Goal: Check status: Check status

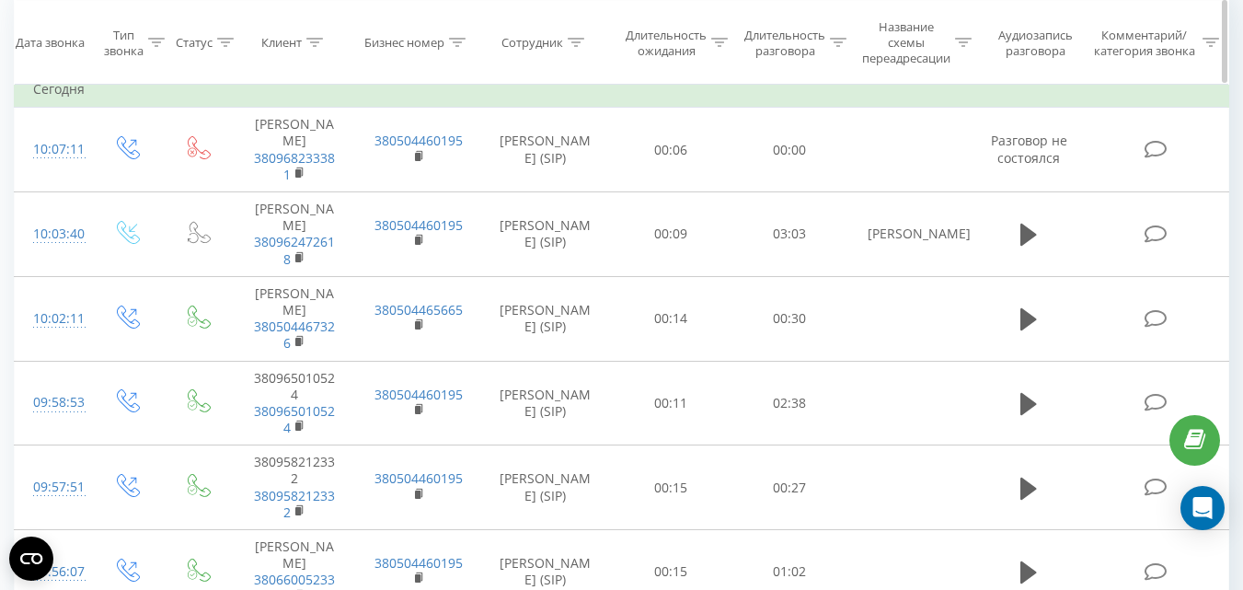
scroll to position [184, 0]
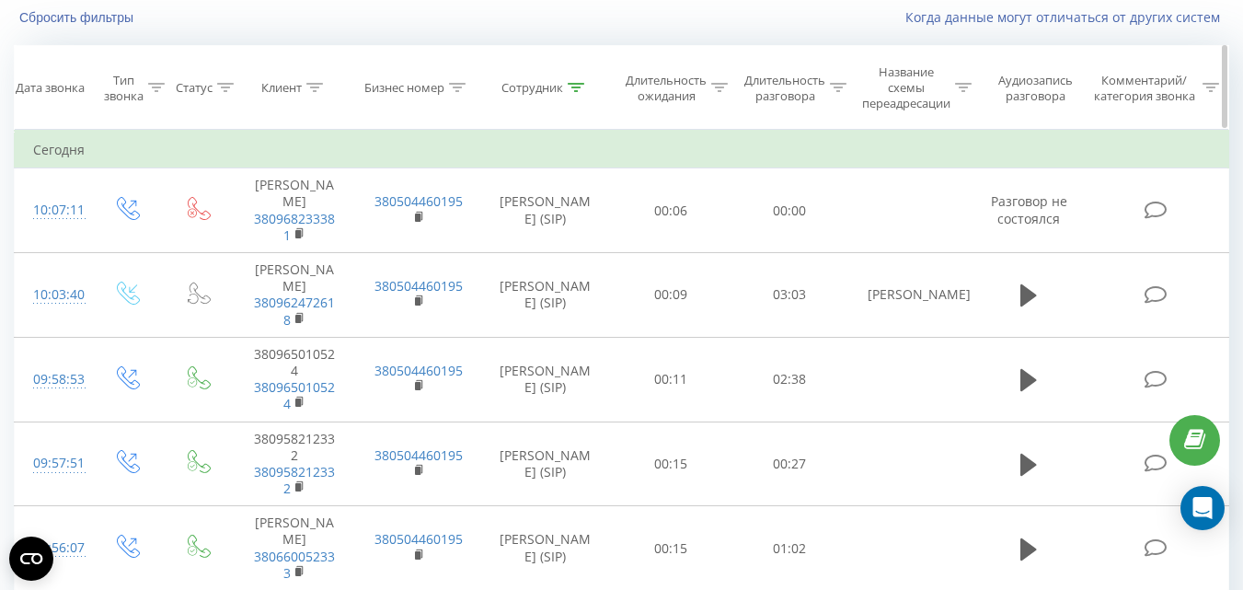
scroll to position [97, 0]
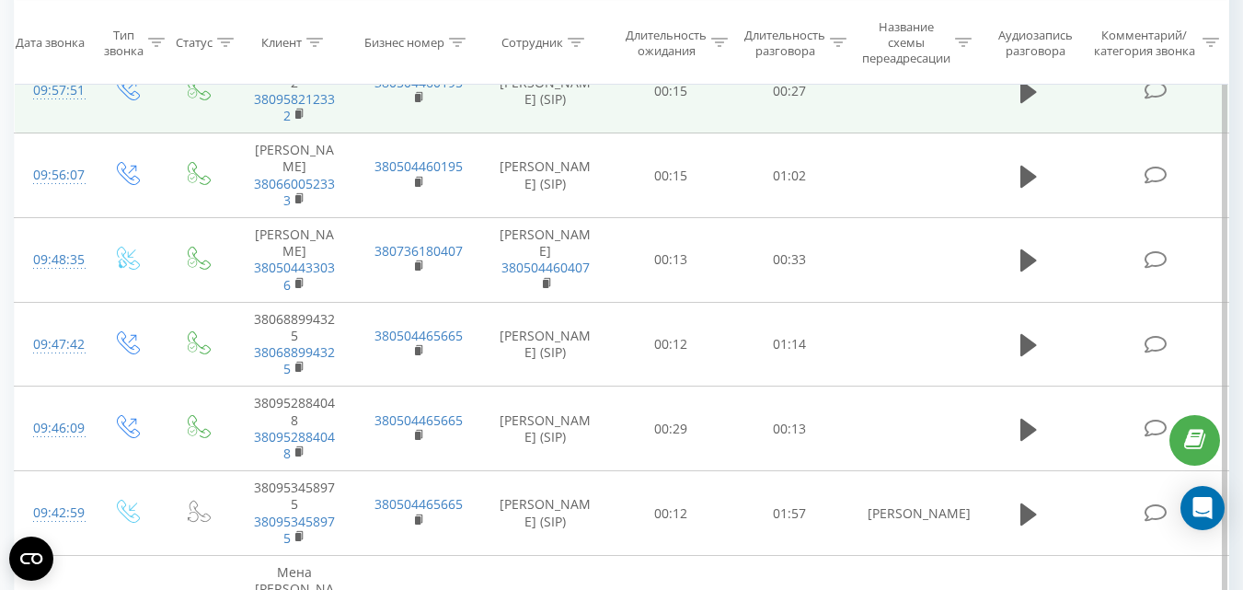
scroll to position [644, 0]
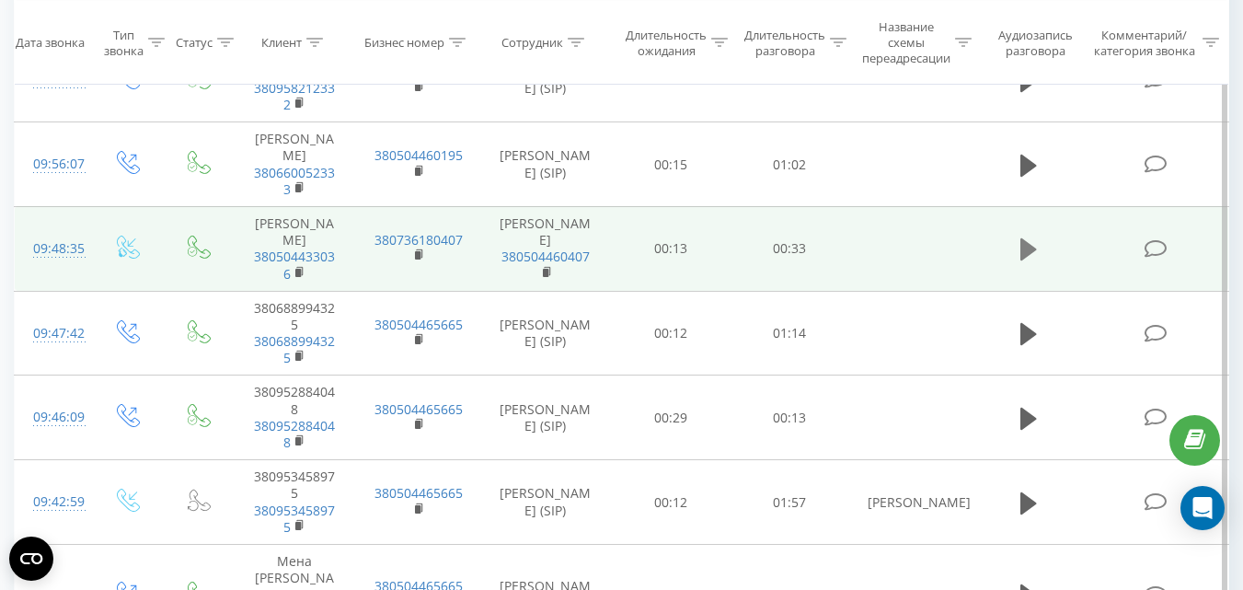
click at [1027, 238] on icon at bounding box center [1028, 249] width 17 height 22
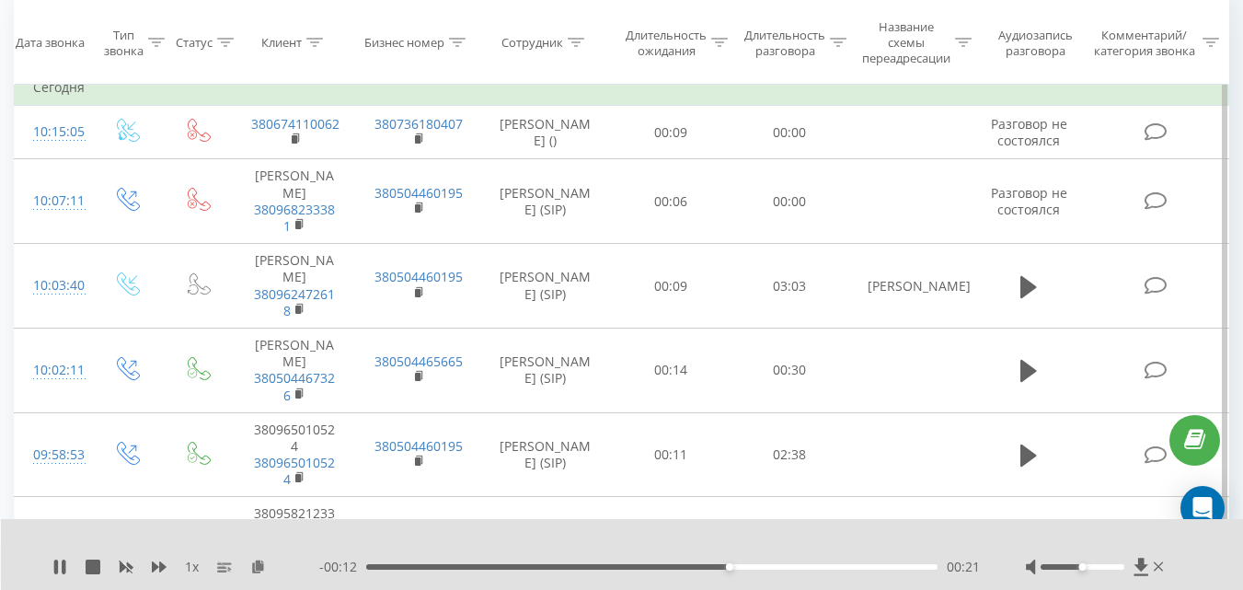
scroll to position [184, 0]
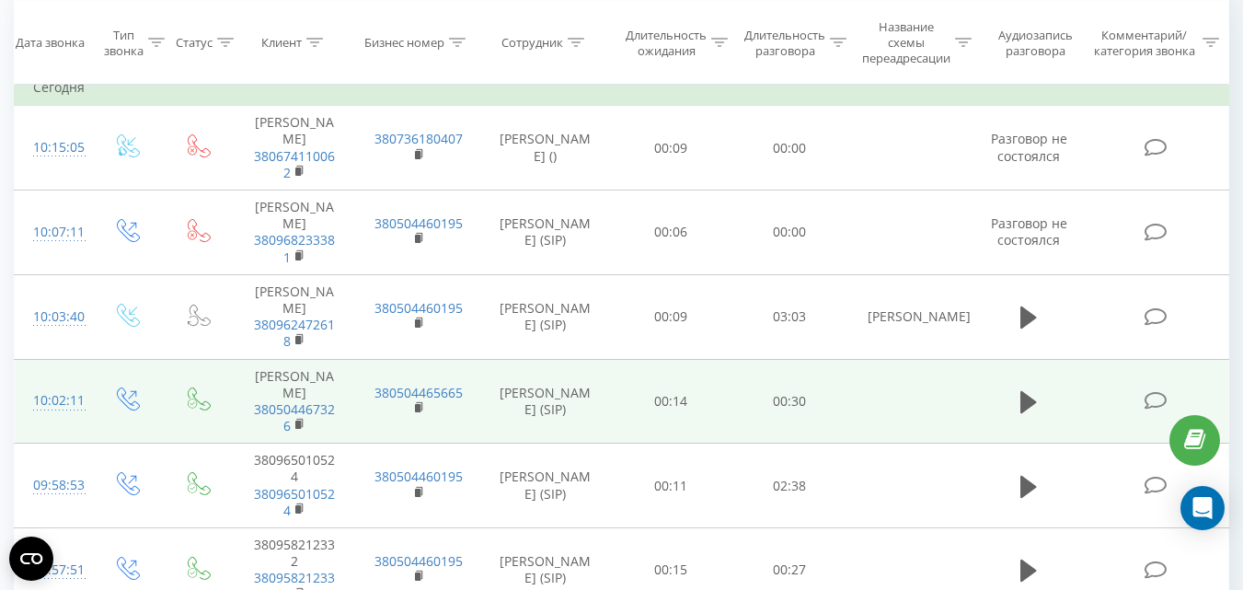
scroll to position [184, 0]
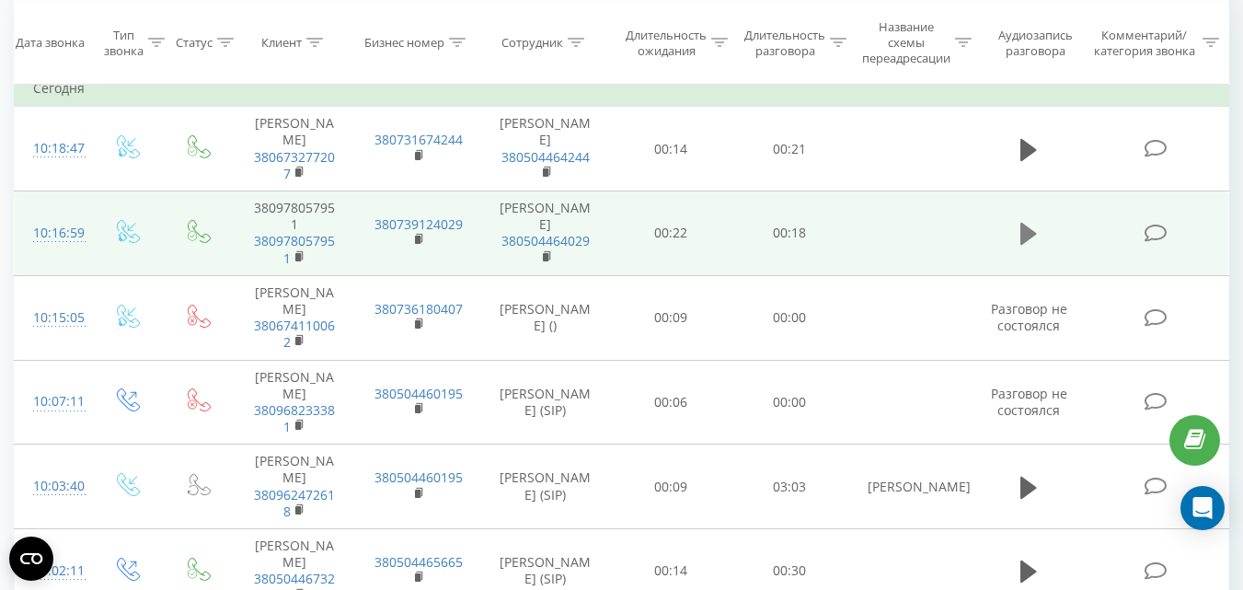
click at [1029, 242] on icon at bounding box center [1028, 234] width 17 height 26
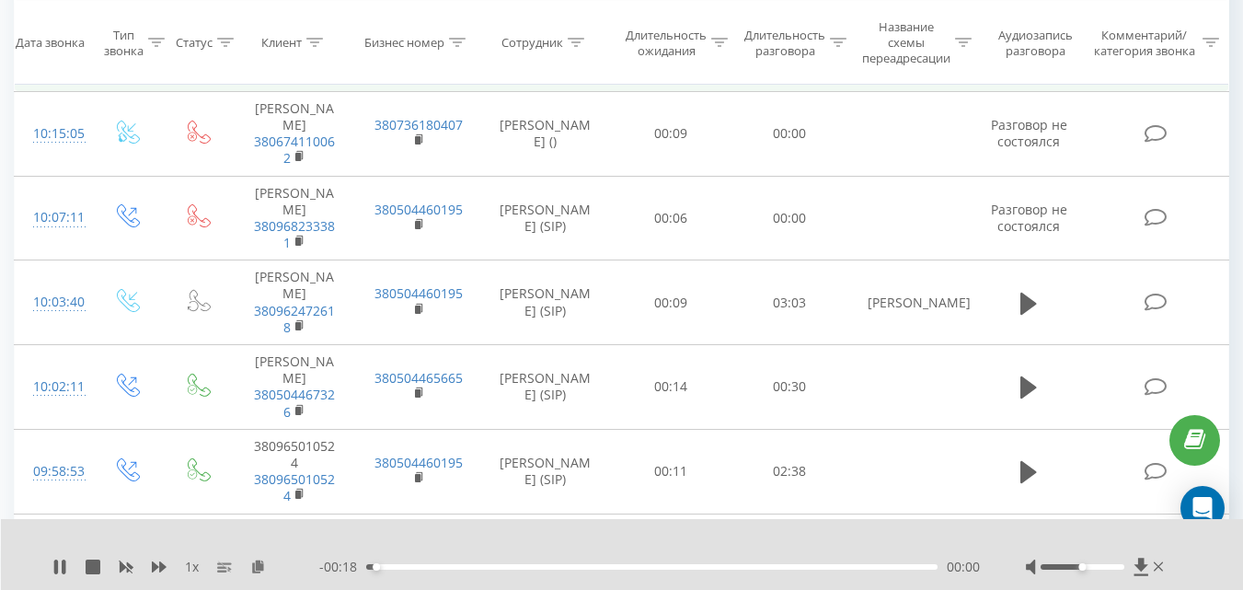
scroll to position [92, 0]
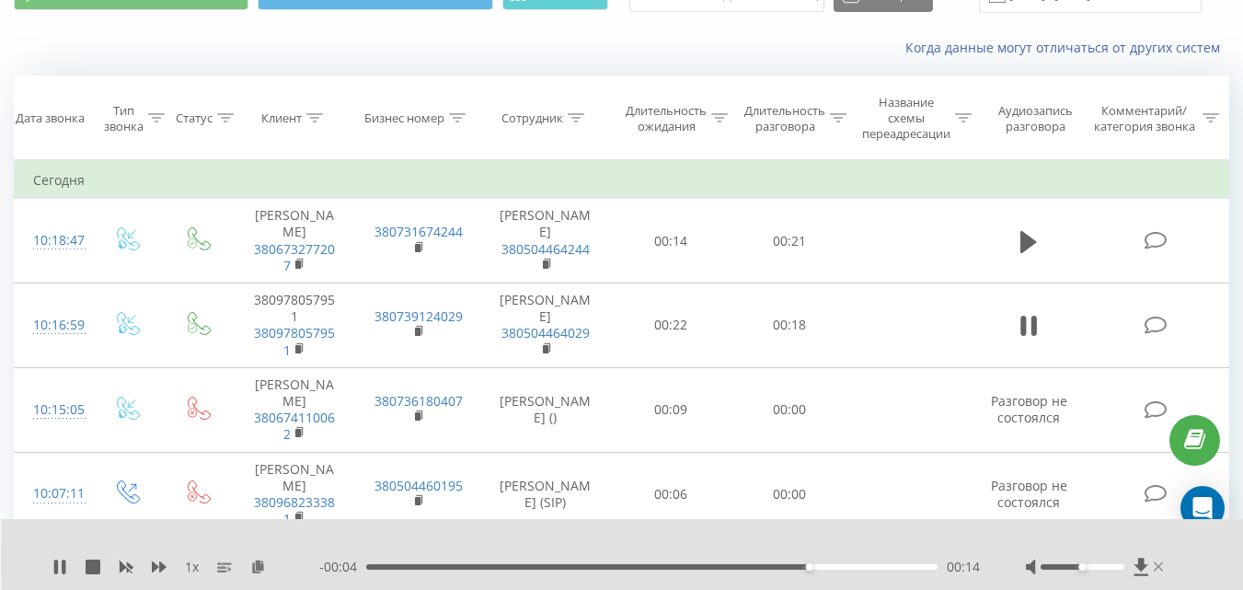
click at [1157, 570] on icon at bounding box center [1158, 566] width 10 height 15
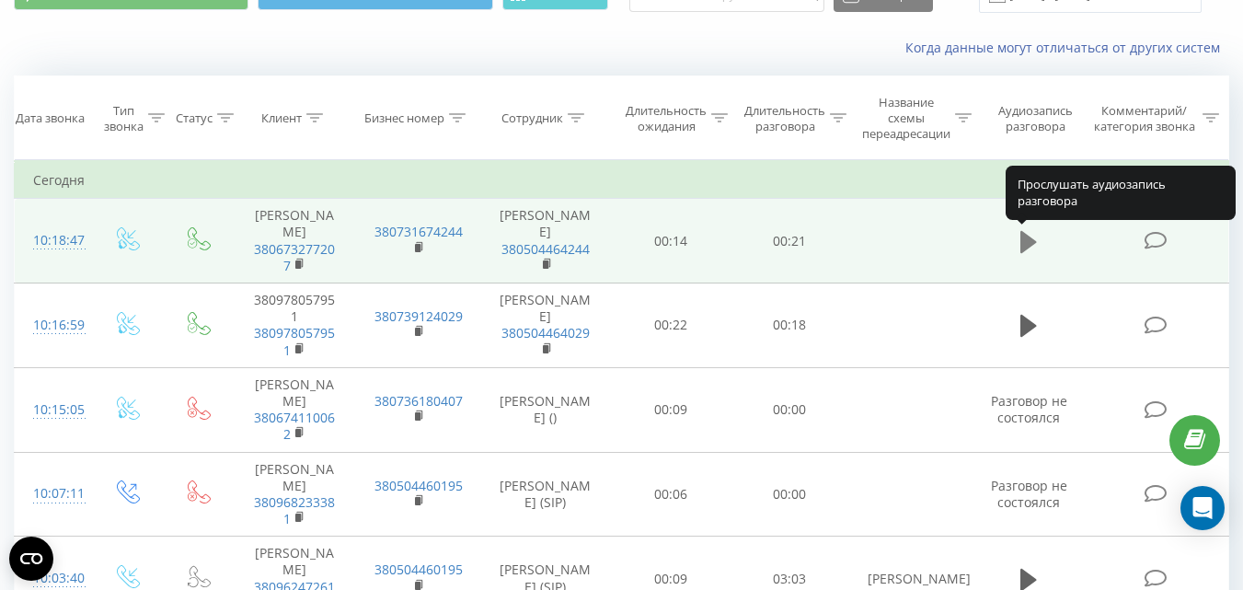
click at [1029, 247] on icon at bounding box center [1028, 241] width 17 height 22
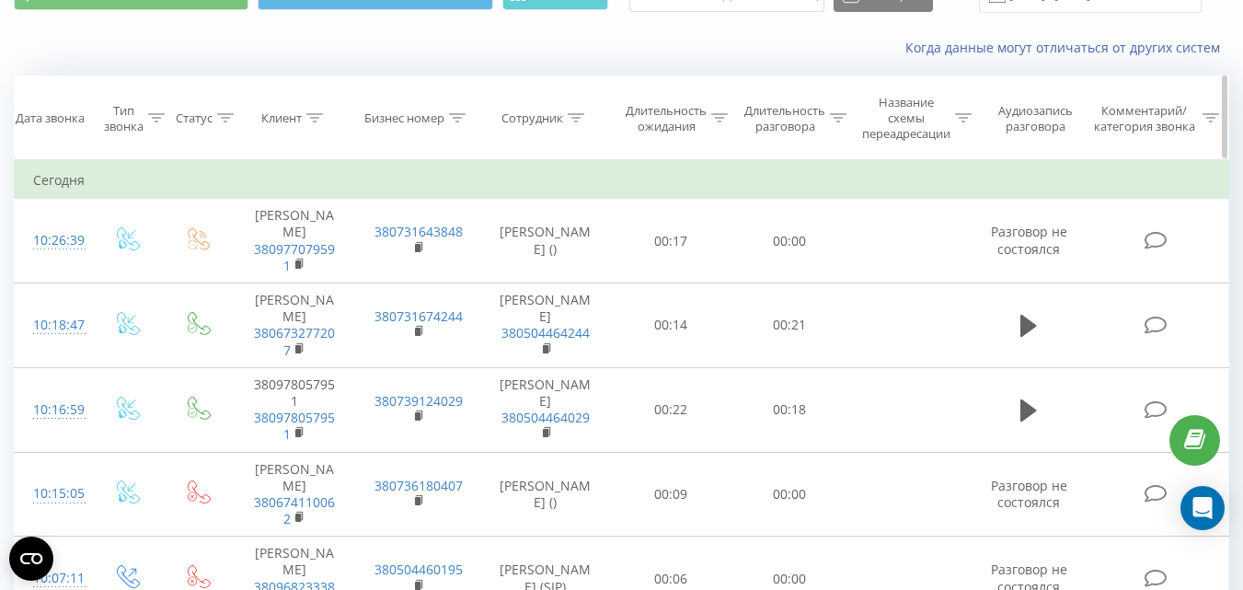
scroll to position [184, 0]
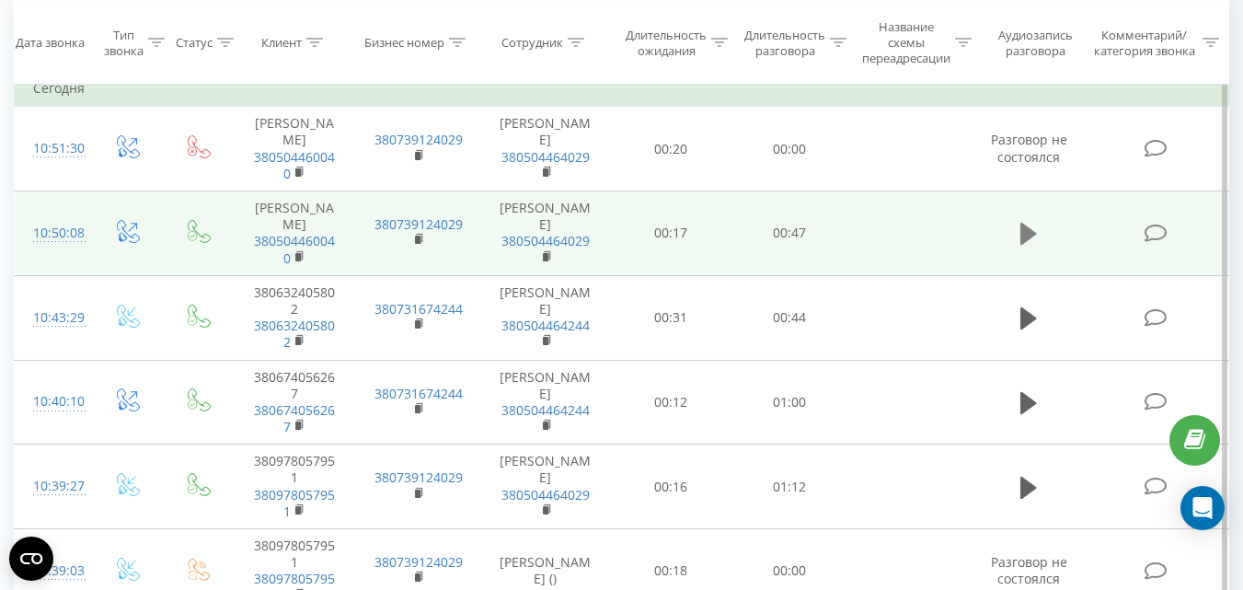
click at [1027, 229] on icon at bounding box center [1028, 234] width 17 height 22
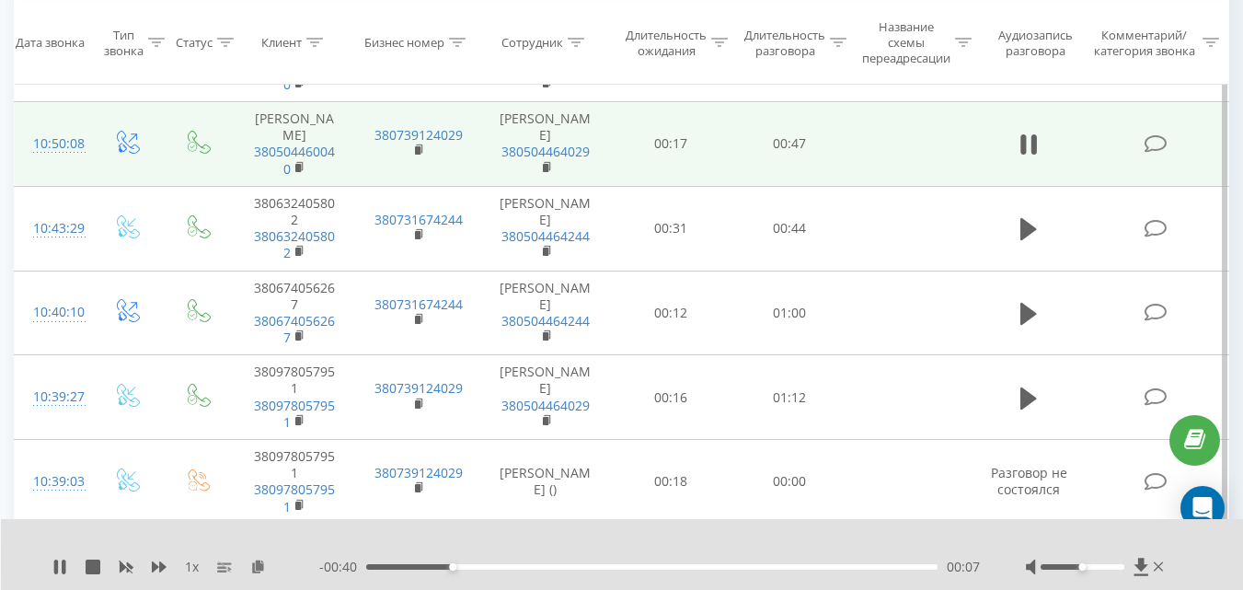
scroll to position [184, 0]
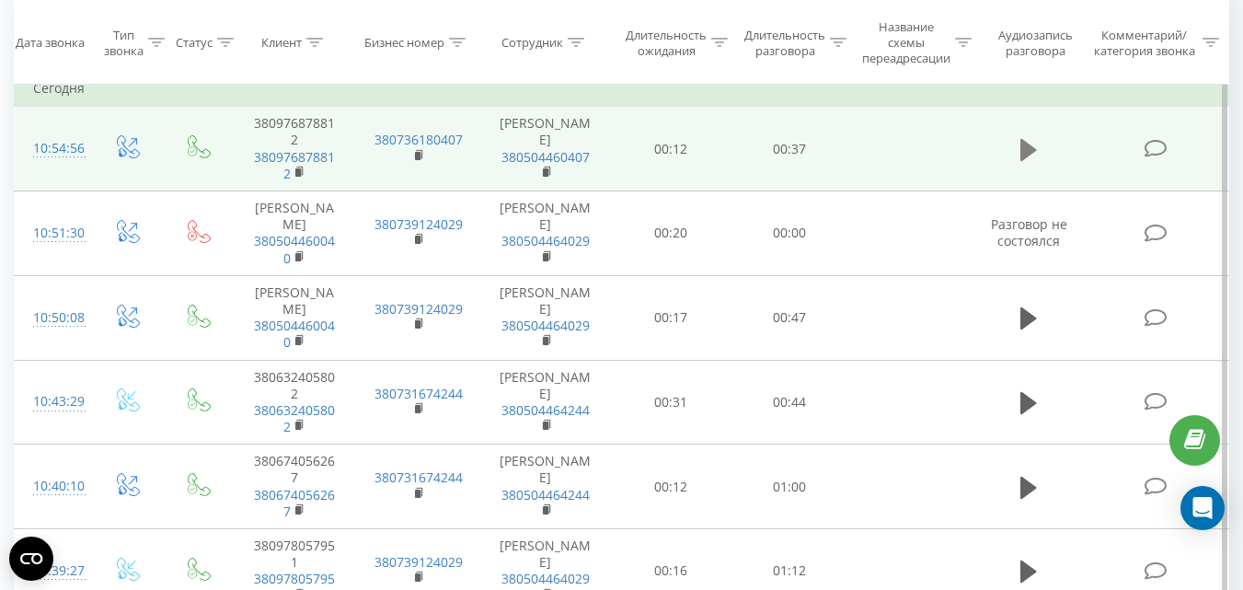
click at [1030, 144] on icon at bounding box center [1028, 149] width 17 height 22
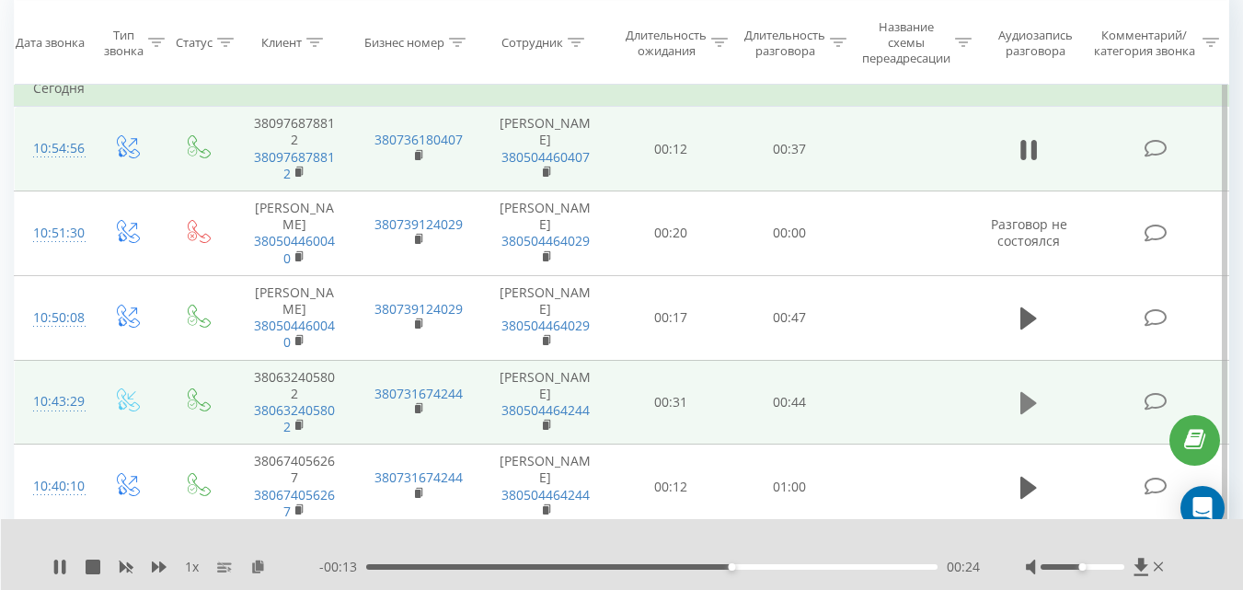
click at [1027, 395] on icon at bounding box center [1028, 403] width 17 height 26
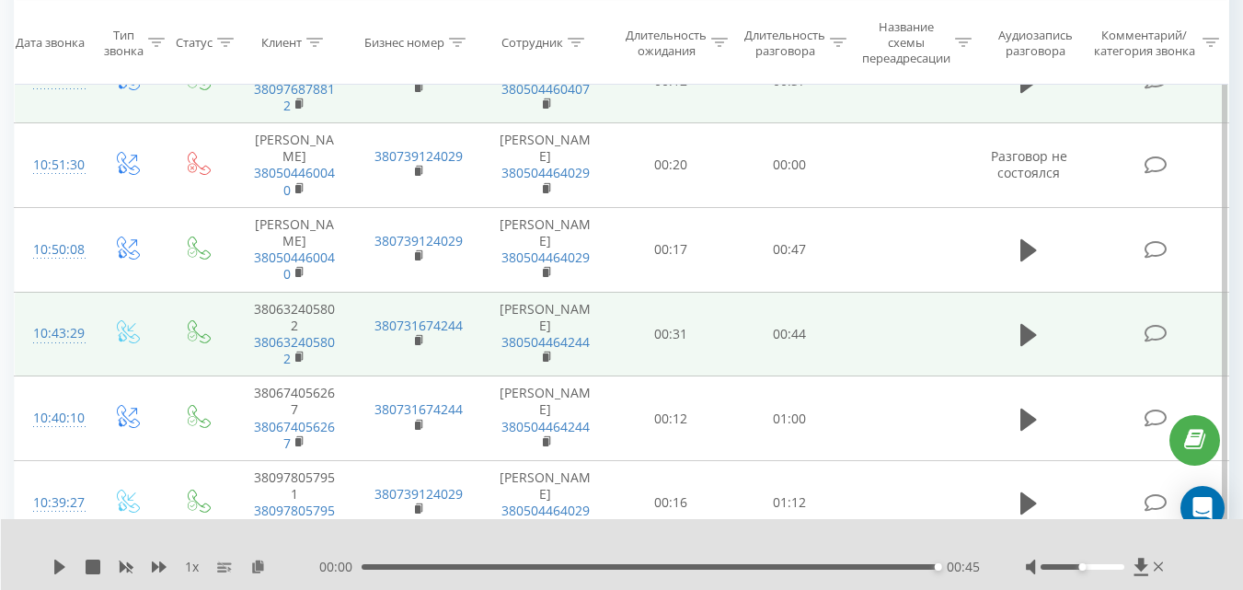
scroll to position [276, 0]
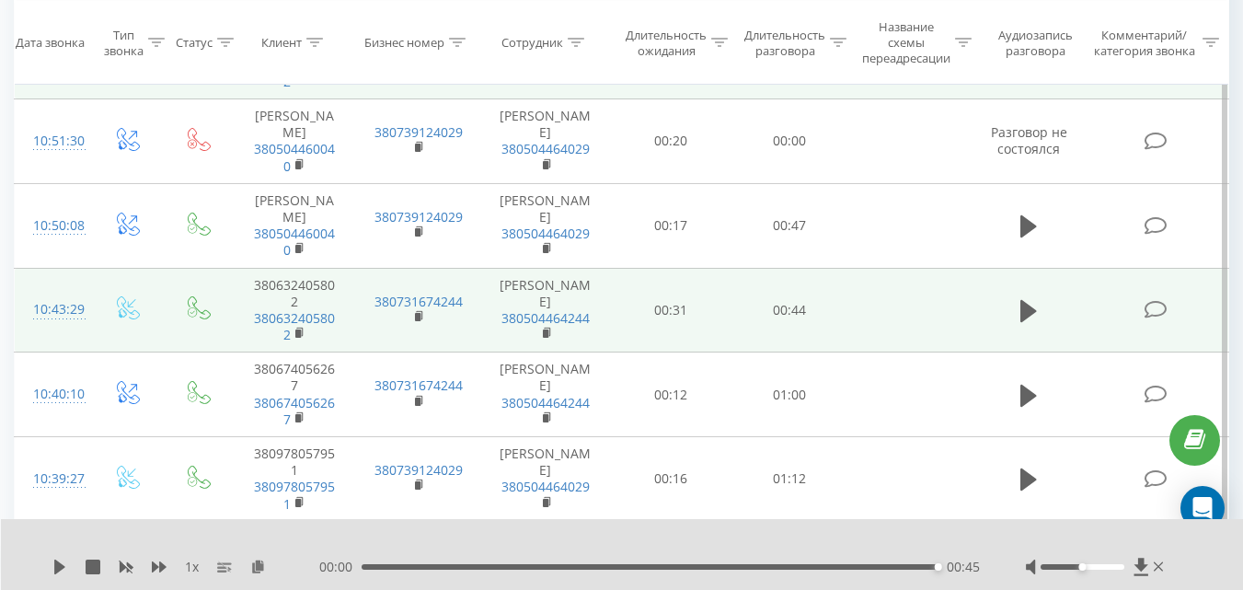
click at [1027, 395] on icon at bounding box center [1028, 395] width 17 height 22
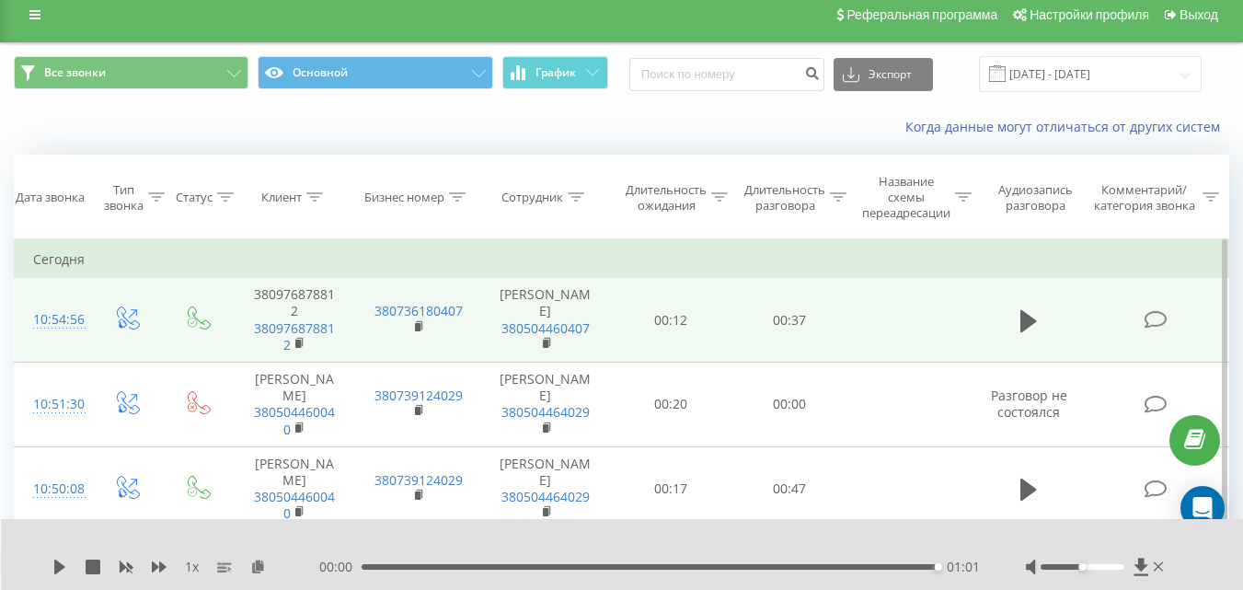
scroll to position [0, 0]
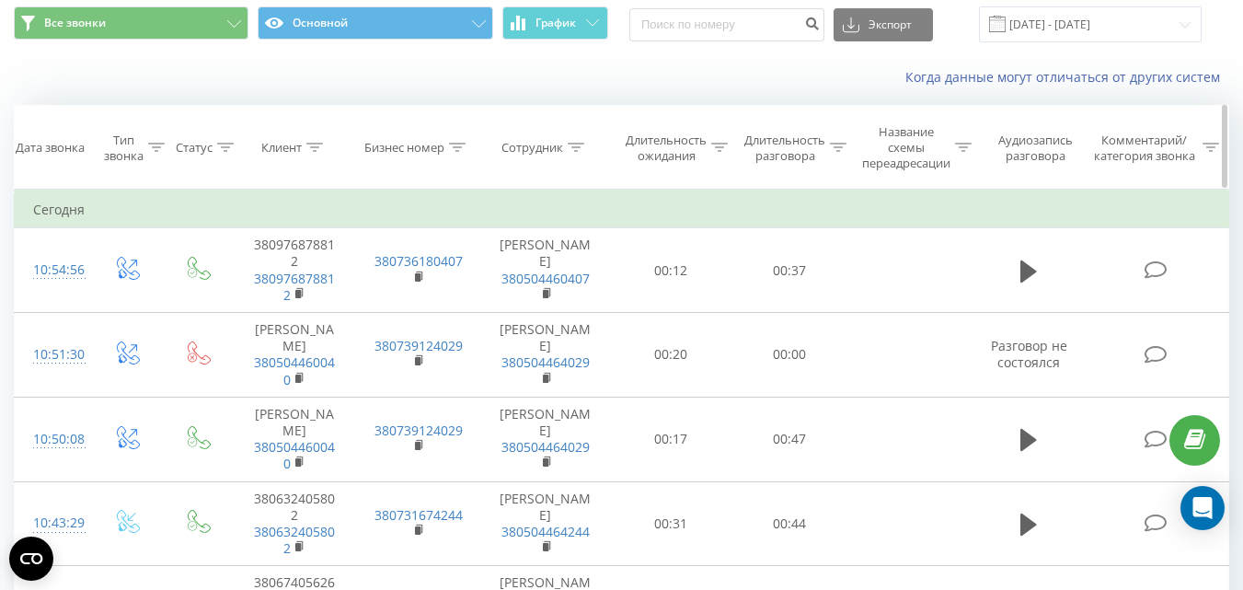
scroll to position [92, 0]
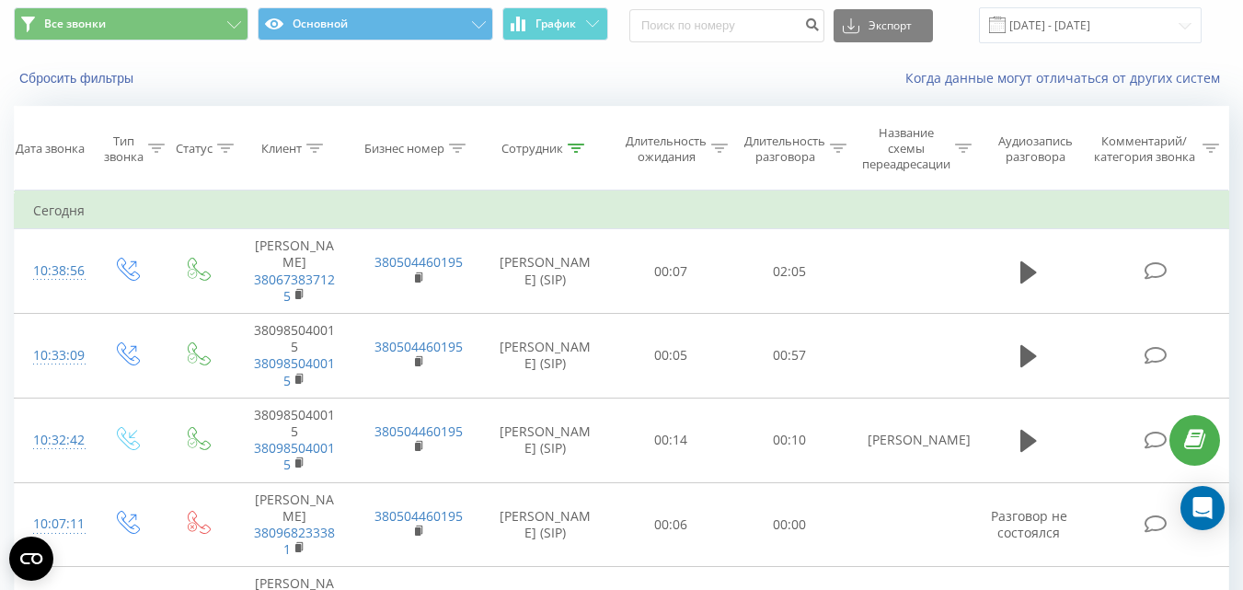
scroll to position [40, 0]
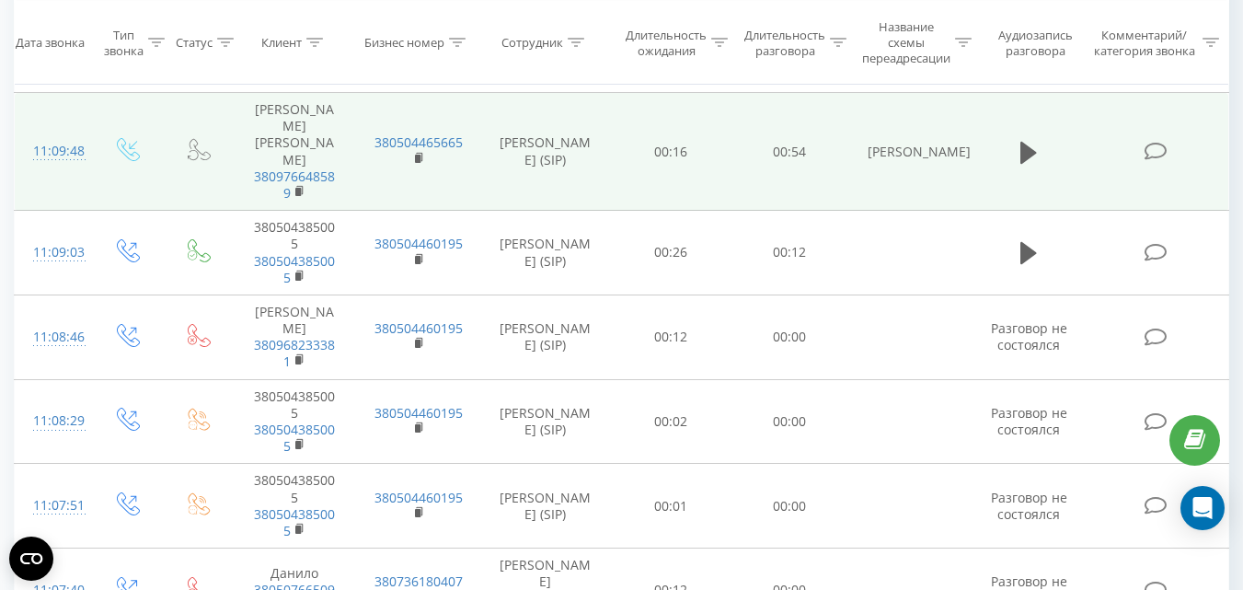
scroll to position [92, 0]
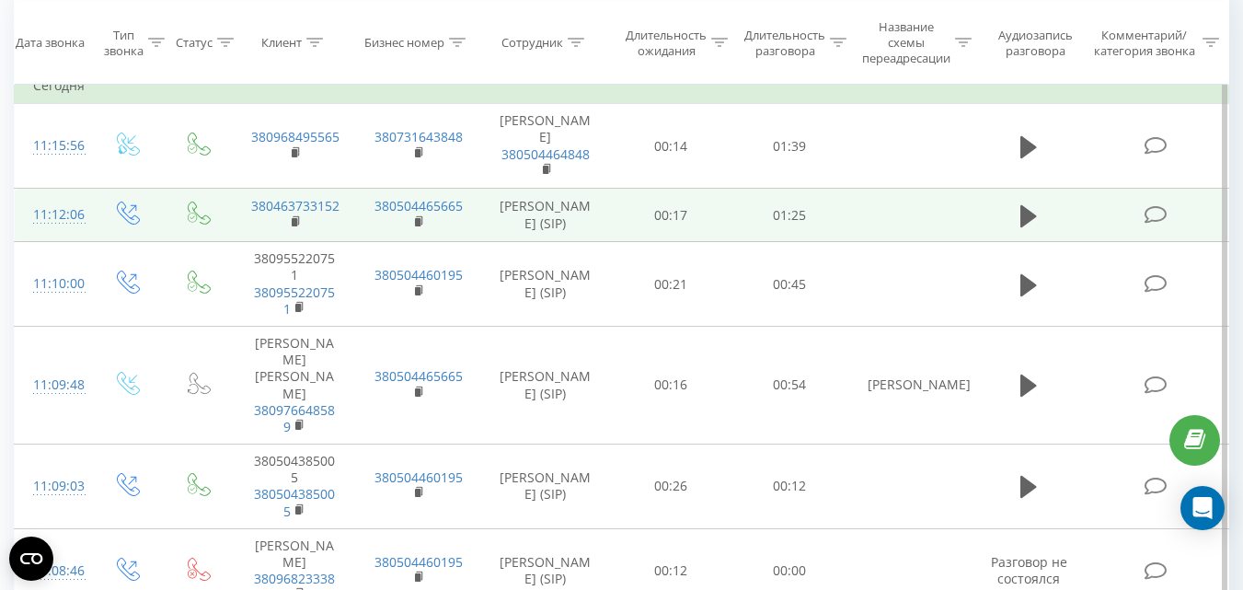
scroll to position [184, 0]
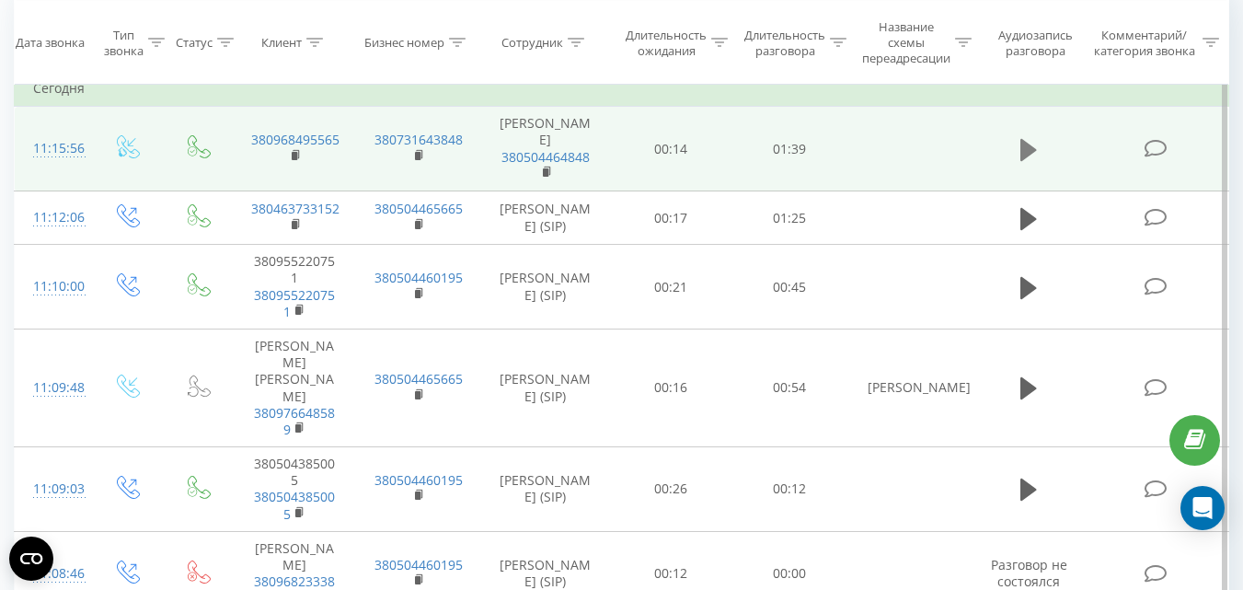
click at [1015, 149] on button at bounding box center [1029, 150] width 28 height 28
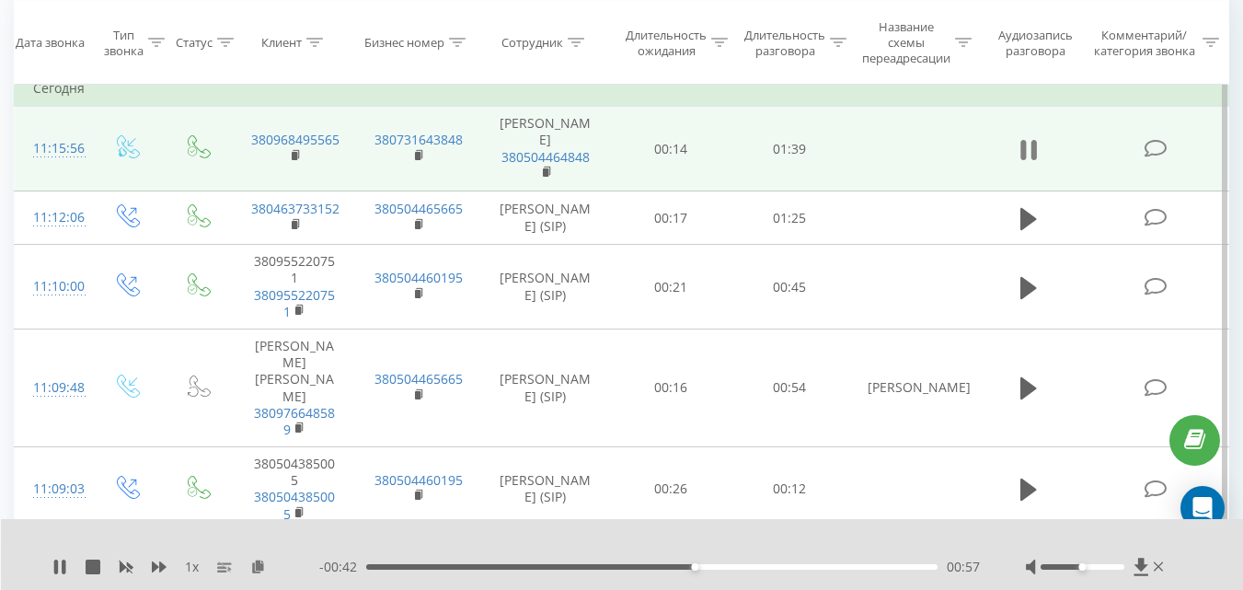
click at [1038, 145] on button at bounding box center [1029, 150] width 28 height 28
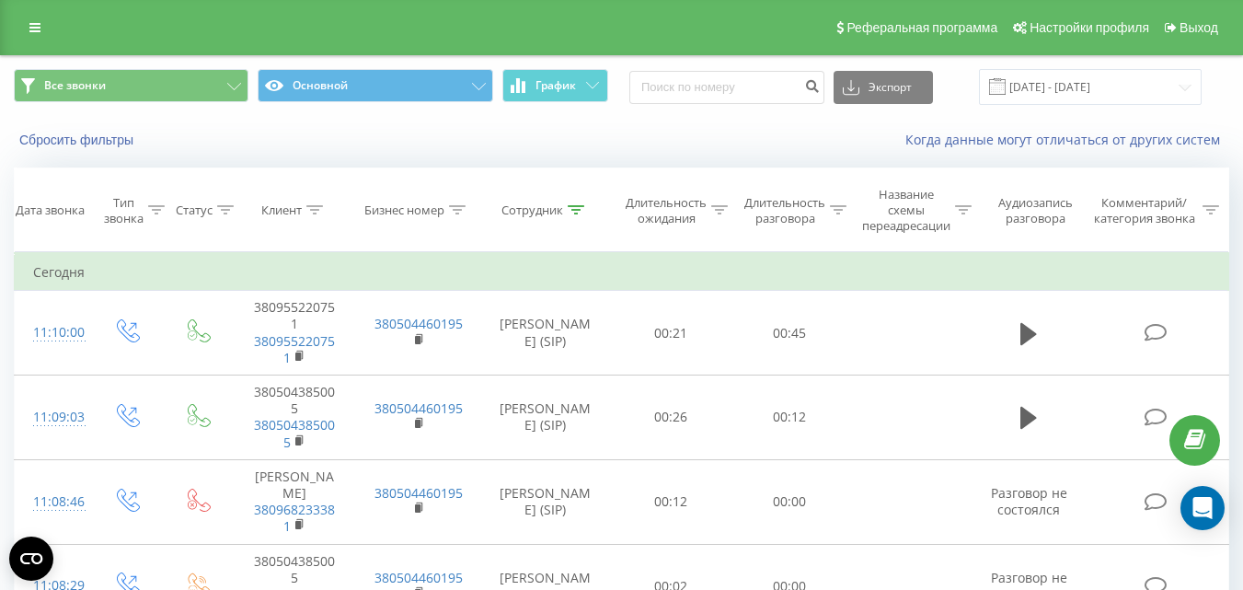
click at [1242, 55] on html "ag-bag.ua Проекты ag-bag.ua Дашборд Центр обращений Журнал звонков Журнал звонк…" at bounding box center [621, 295] width 1243 height 590
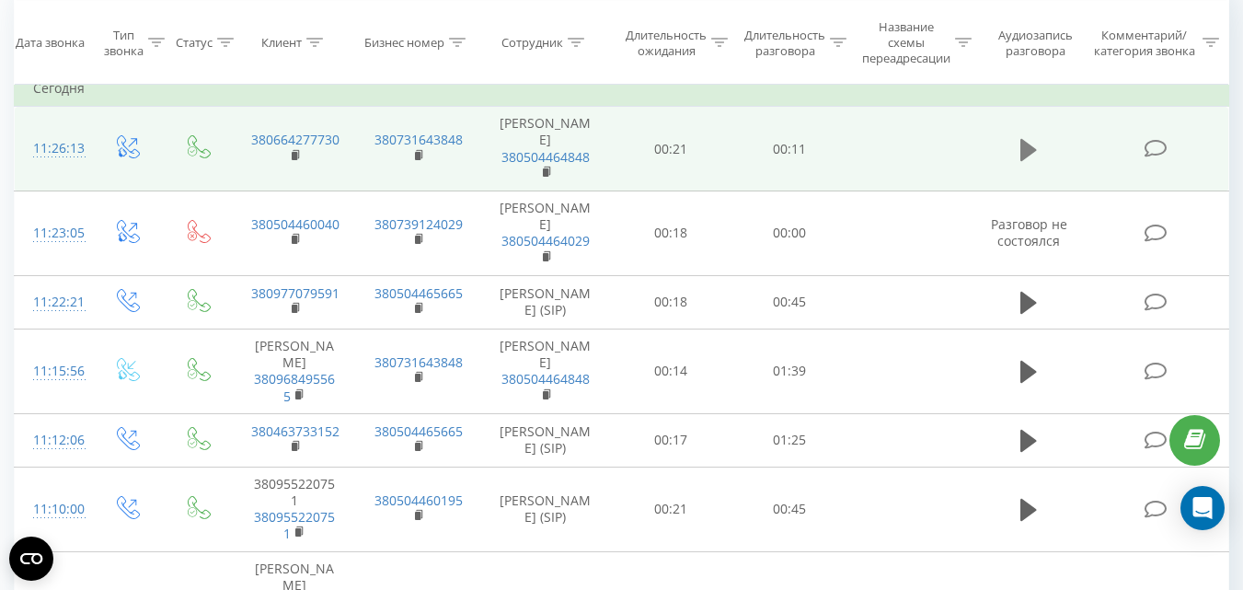
click at [1031, 146] on icon at bounding box center [1028, 149] width 17 height 22
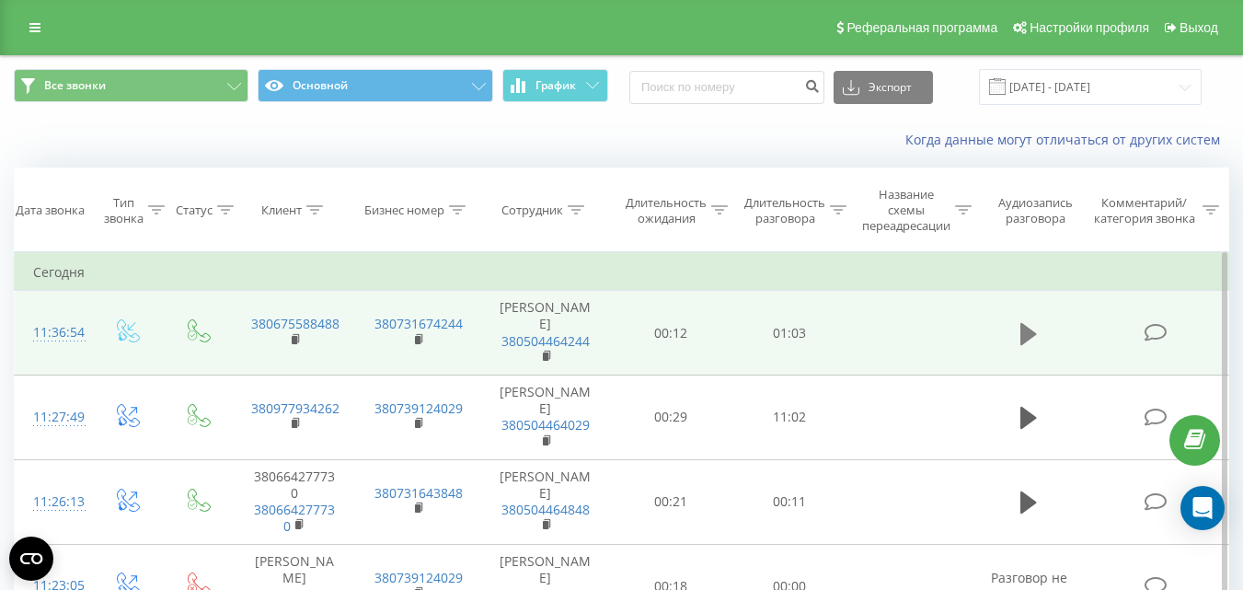
click at [1028, 335] on icon at bounding box center [1028, 333] width 17 height 22
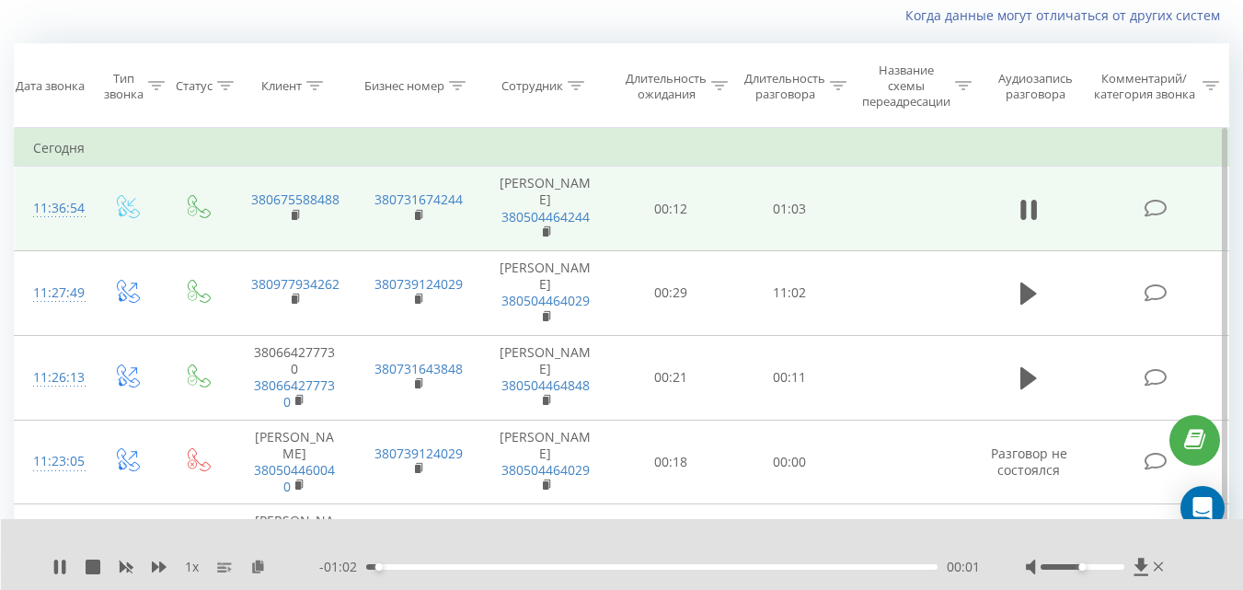
scroll to position [92, 0]
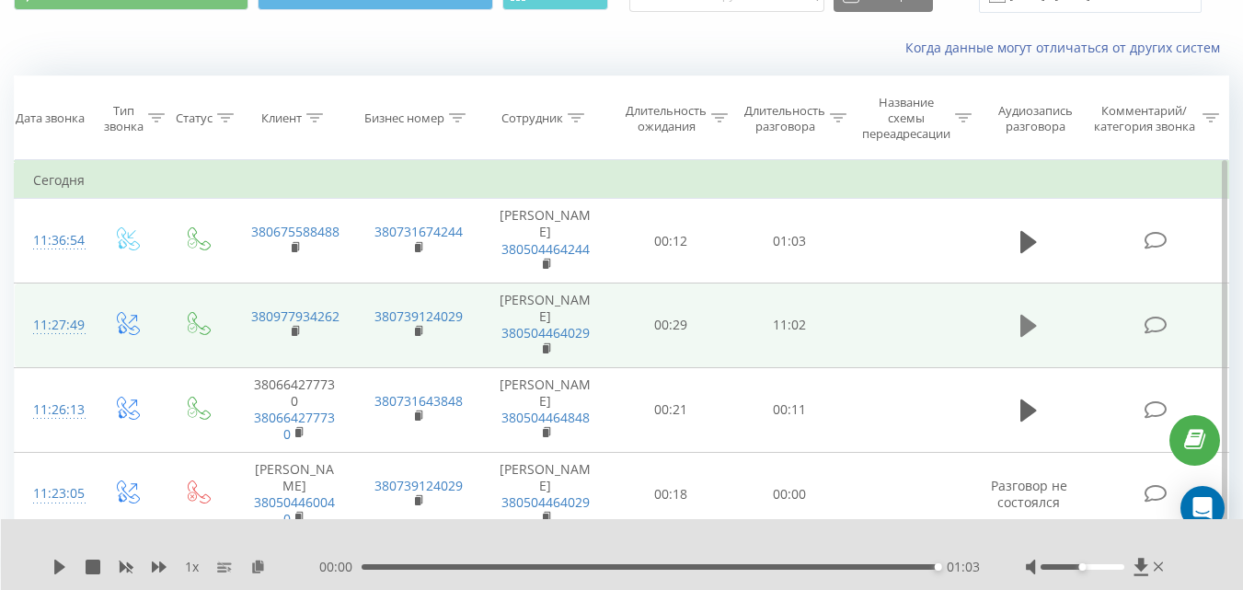
click at [1030, 325] on icon at bounding box center [1028, 326] width 17 height 22
click at [63, 566] on icon at bounding box center [64, 566] width 4 height 15
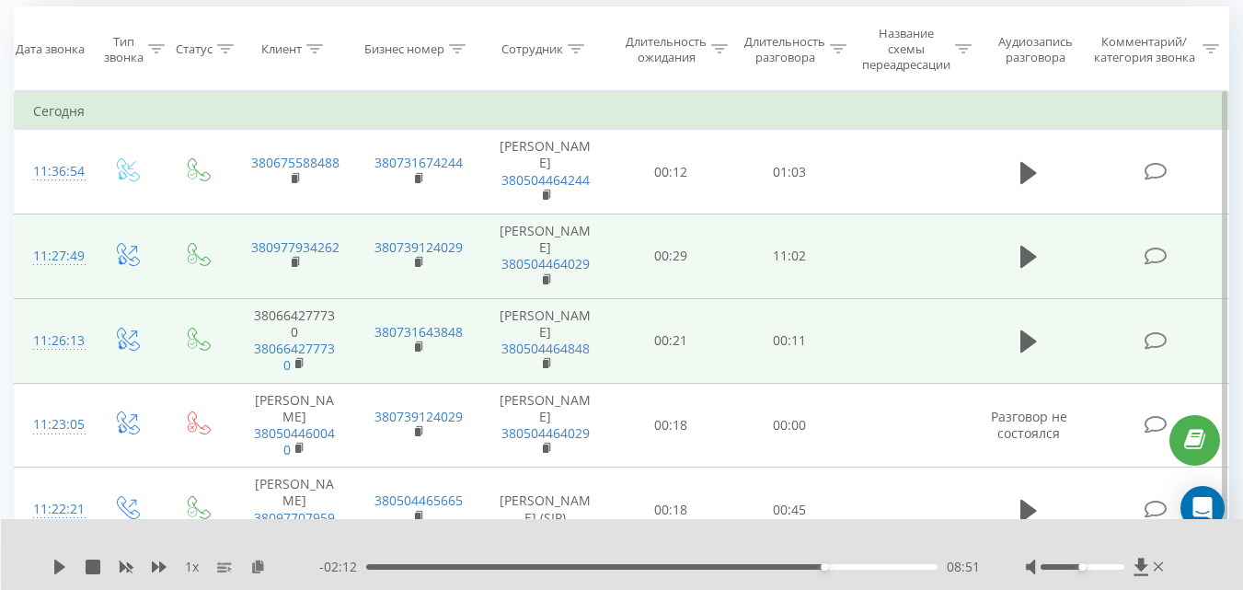
scroll to position [0, 0]
